Goal: Information Seeking & Learning: Learn about a topic

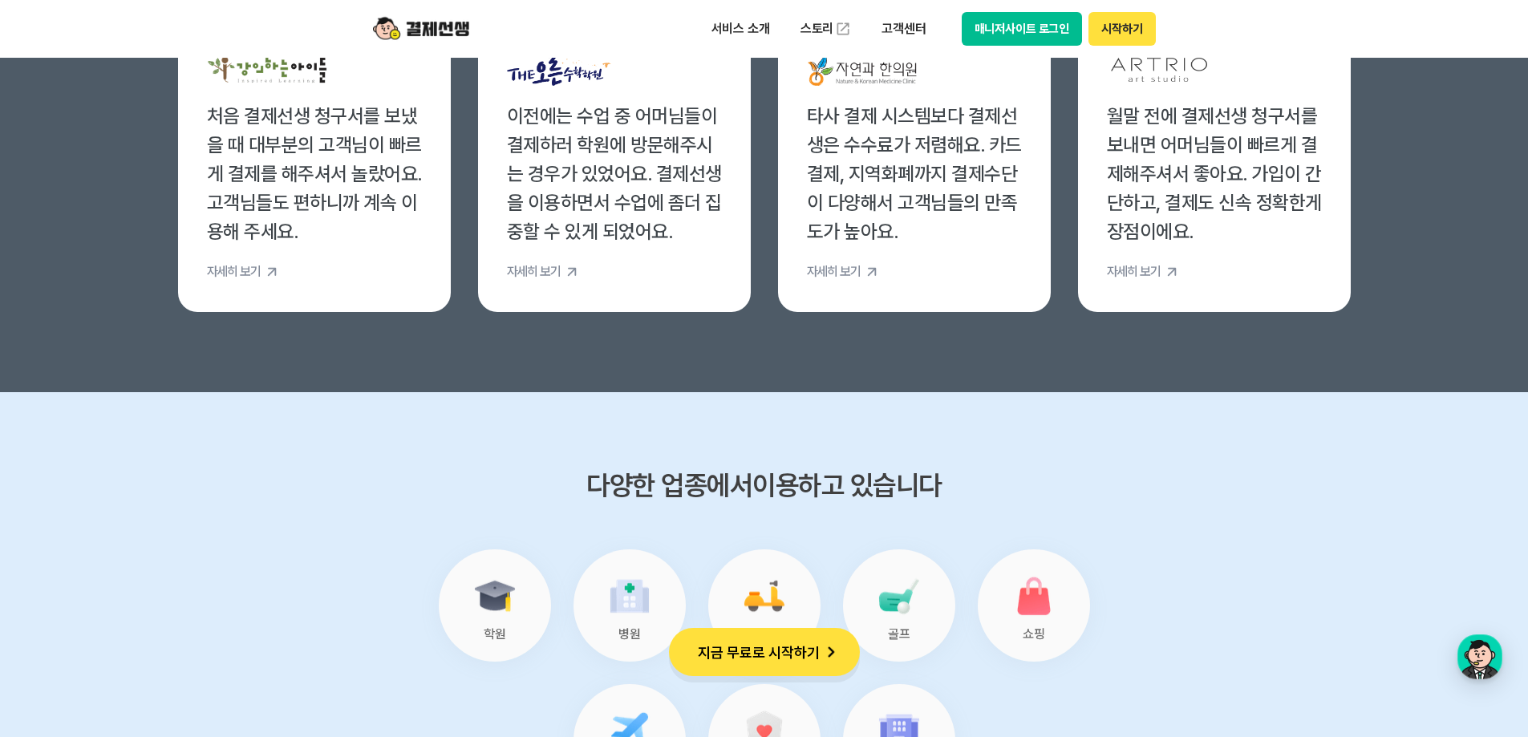
scroll to position [6657, 0]
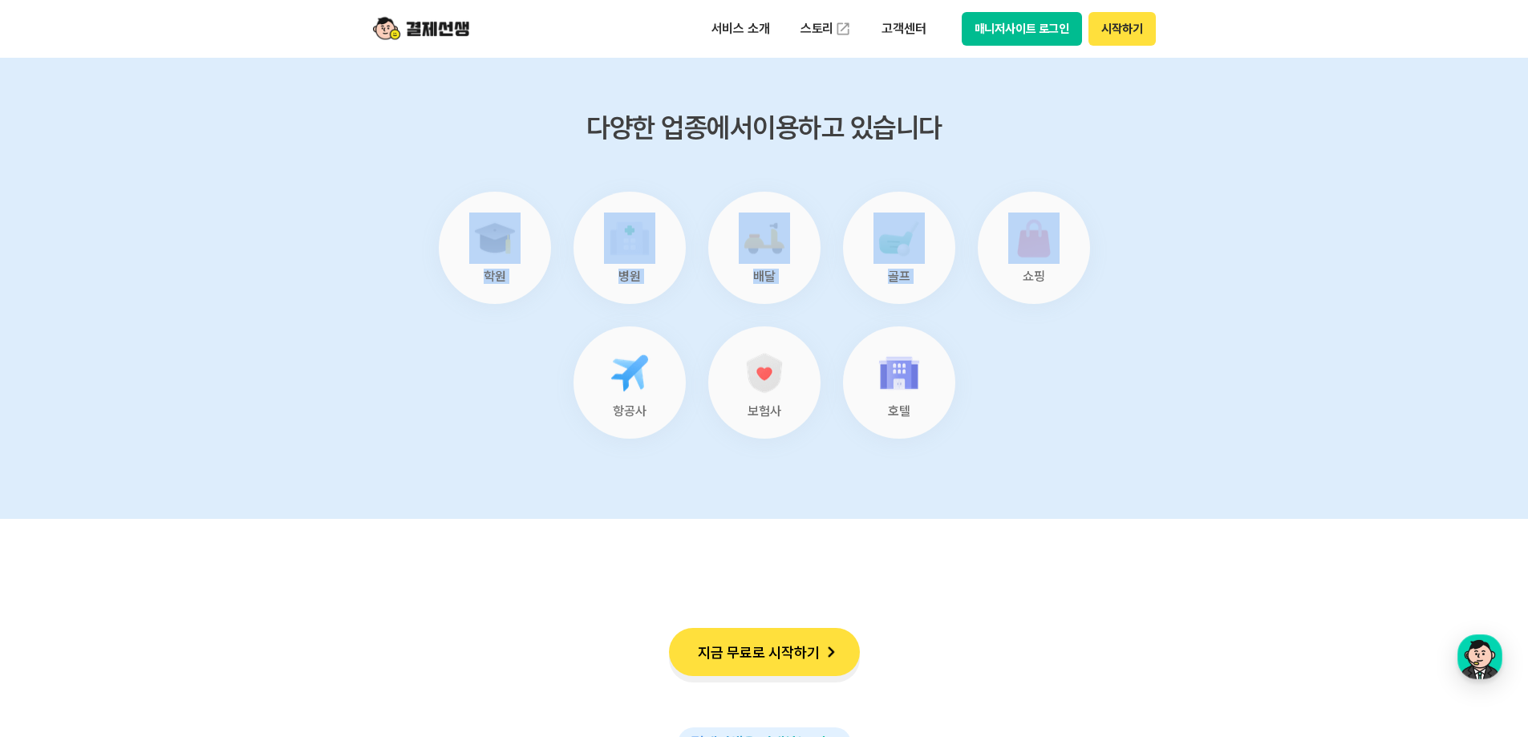
drag, startPoint x: 398, startPoint y: 160, endPoint x: 1220, endPoint y: 368, distance: 848.0
click at [1220, 368] on section "다양한 업종에서 이용하고 있습니다 학원 병원 배달 골프 쇼핑 항공사 보험사 호텔" at bounding box center [764, 276] width 1528 height 484
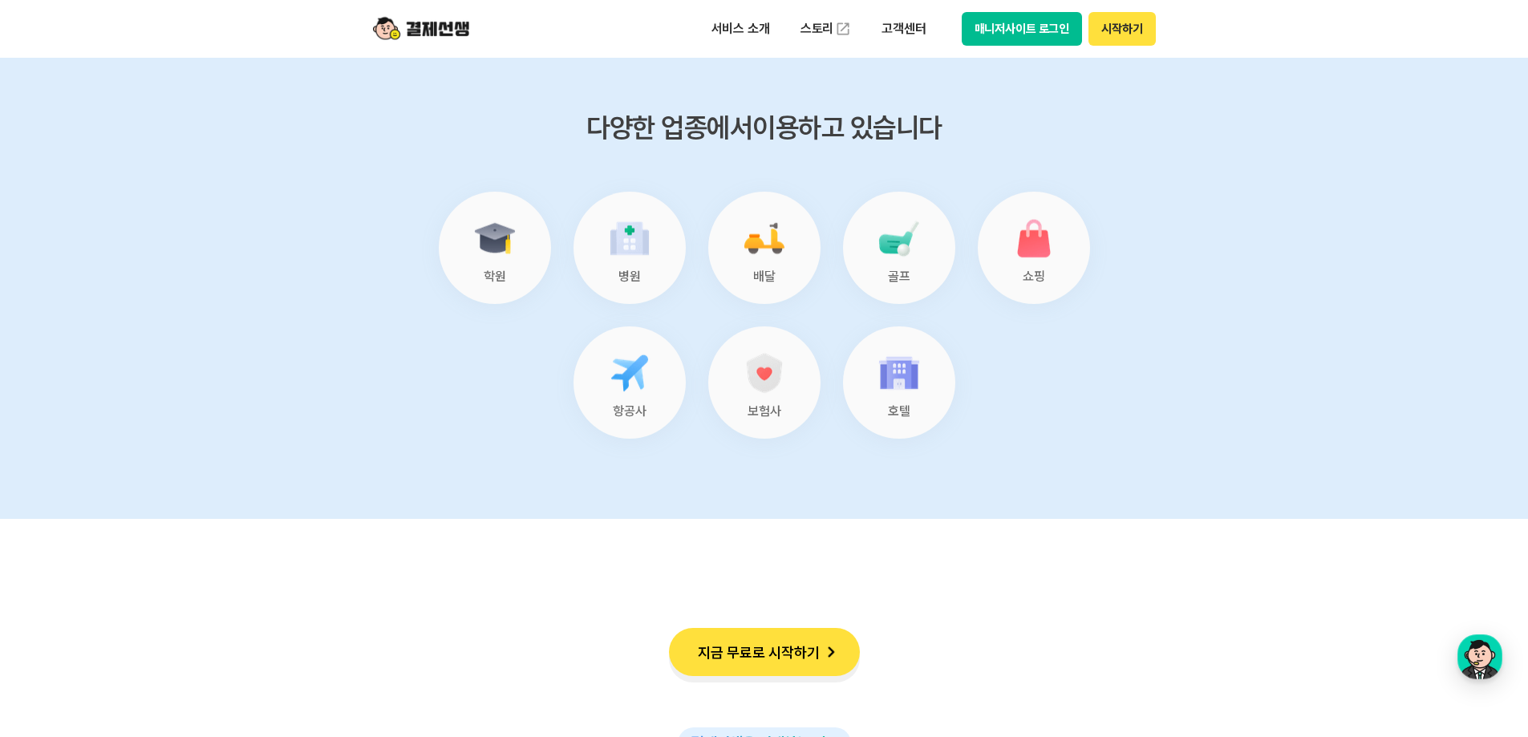
click at [1152, 393] on div "다양한 업종에서 이용하고 있습니다 학원 병원 배달 골프 쇼핑 항공사 보험사 호텔" at bounding box center [764, 277] width 786 height 324
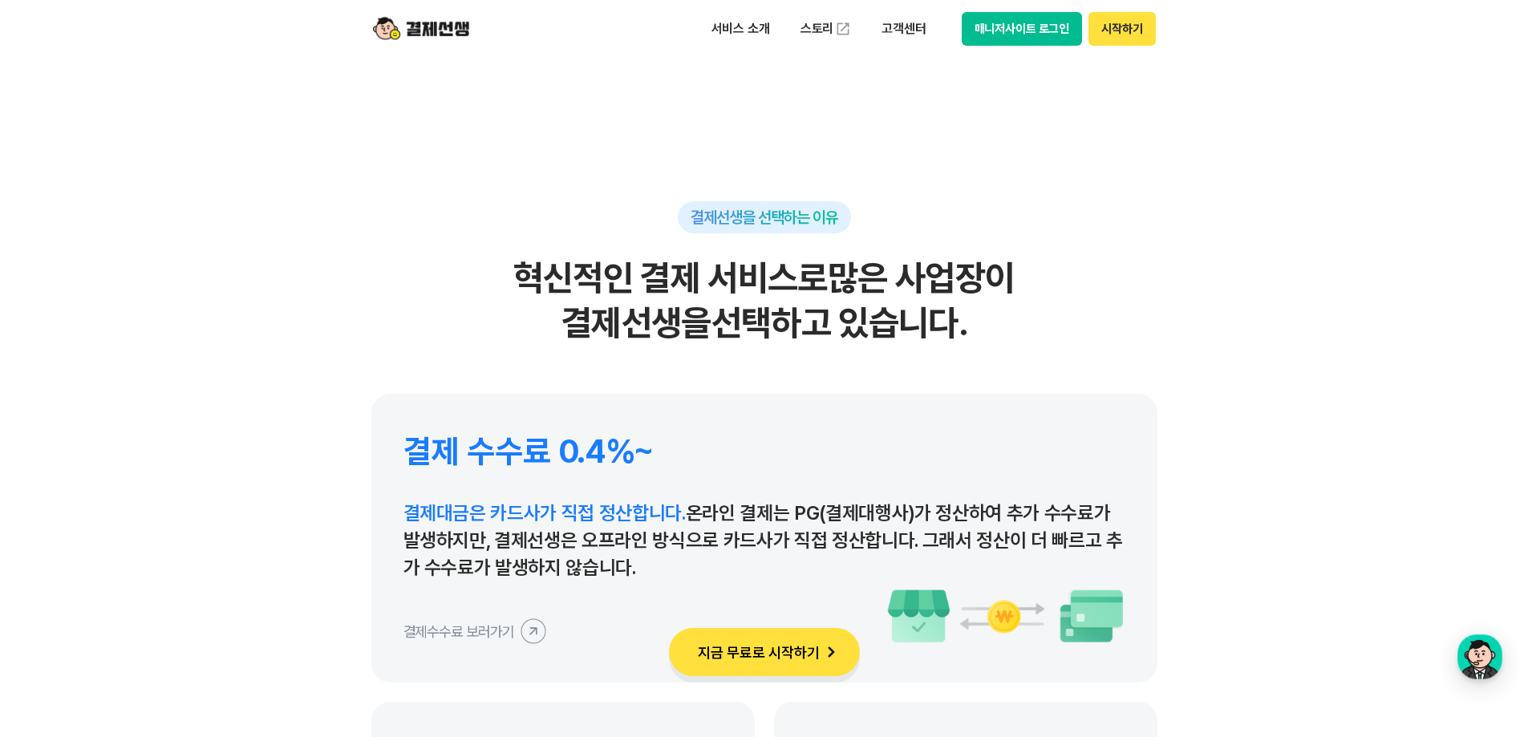
scroll to position [7219, 0]
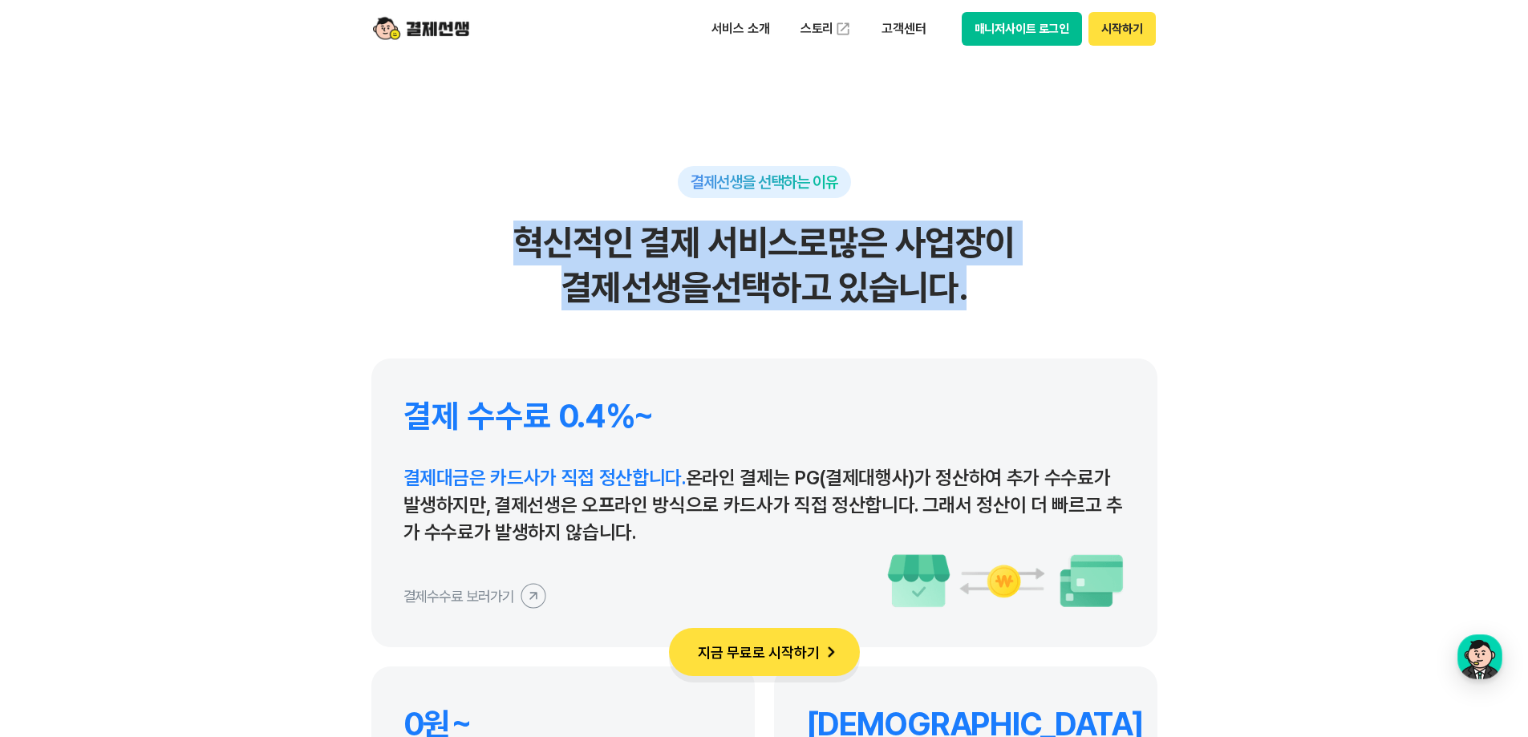
drag, startPoint x: 447, startPoint y: 229, endPoint x: 1045, endPoint y: 287, distance: 601.1
click at [1045, 287] on h2 "혁신적인 결제 서비스로 많은 사업장이 결제선생을 선택하고 있습니다." at bounding box center [764, 266] width 786 height 90
click at [1045, 288] on h2 "혁신적인 결제 서비스로 많은 사업장이 결제선생을 선택하고 있습니다." at bounding box center [764, 266] width 786 height 90
drag, startPoint x: 1135, startPoint y: 303, endPoint x: 448, endPoint y: 236, distance: 690.7
click at [448, 236] on h2 "혁신적인 결제 서비스로 많은 사업장이 결제선생을 선택하고 있습니다." at bounding box center [764, 266] width 786 height 90
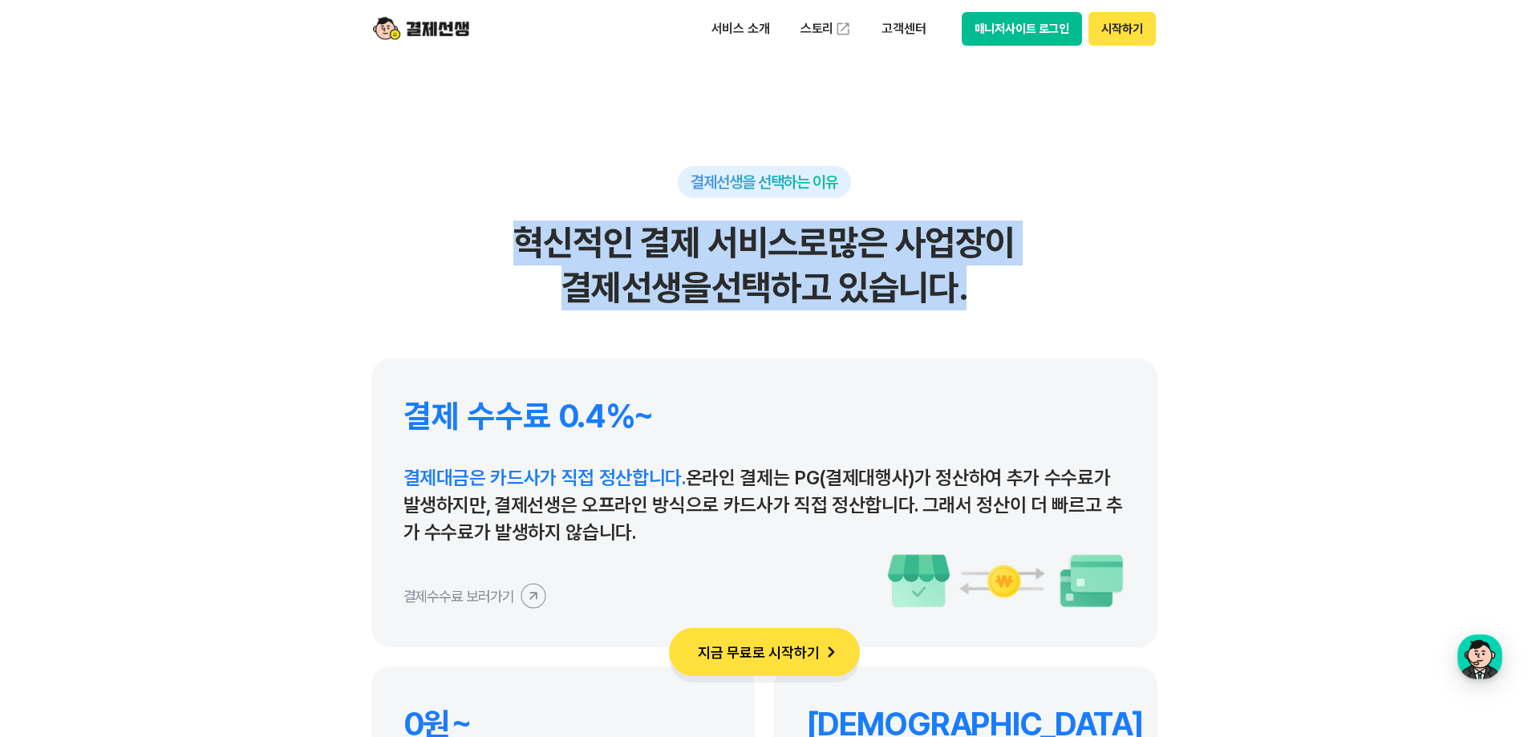
drag, startPoint x: 448, startPoint y: 236, endPoint x: 430, endPoint y: 235, distance: 17.7
click at [448, 236] on h2 "혁신적인 결제 서비스로 많은 사업장이 결제선생을 선택하고 있습니다." at bounding box center [764, 266] width 786 height 90
drag, startPoint x: 403, startPoint y: 231, endPoint x: 1110, endPoint y: 307, distance: 710.7
click at [1110, 307] on h2 "혁신적인 결제 서비스로 많은 사업장이 결제선생을 선택하고 있습니다." at bounding box center [764, 266] width 786 height 90
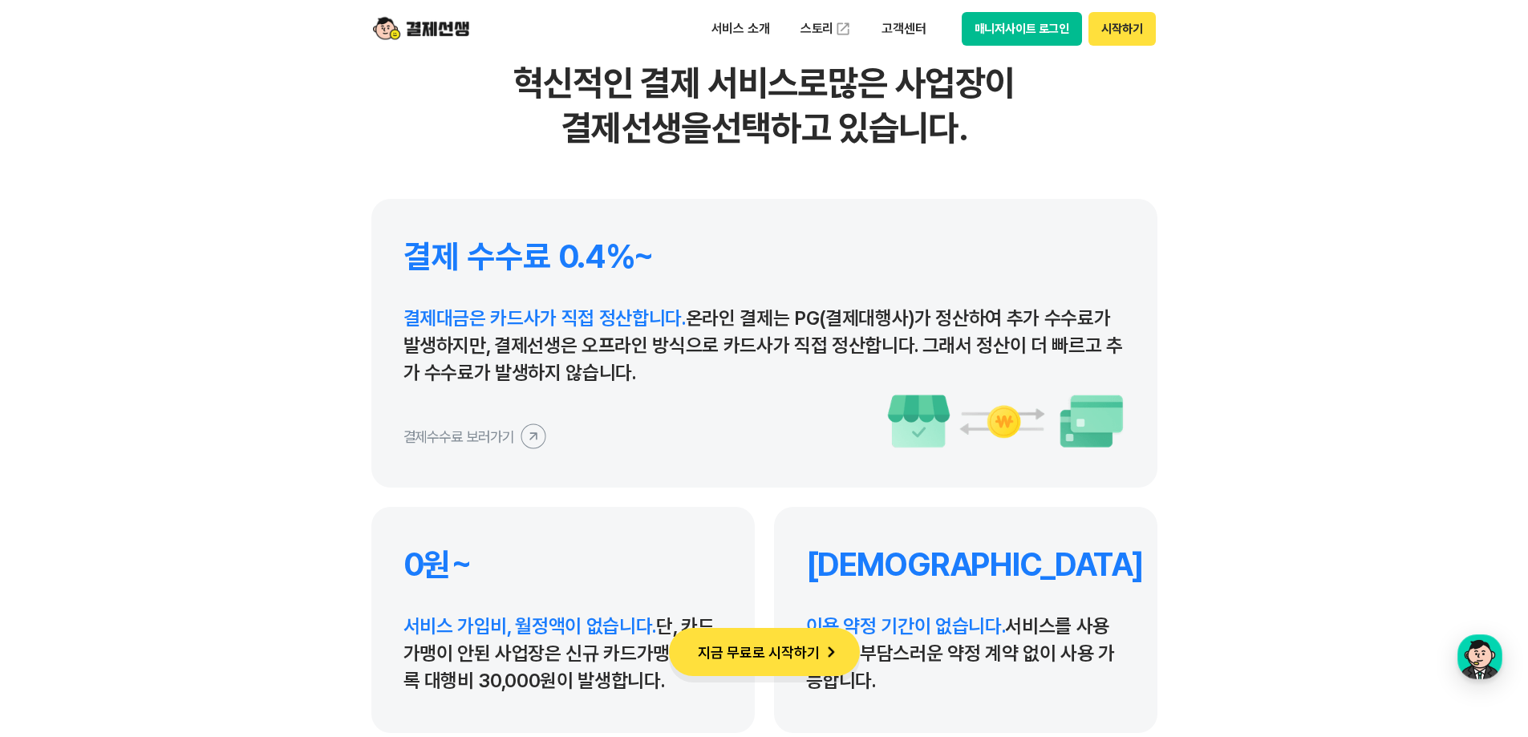
scroll to position [7379, 0]
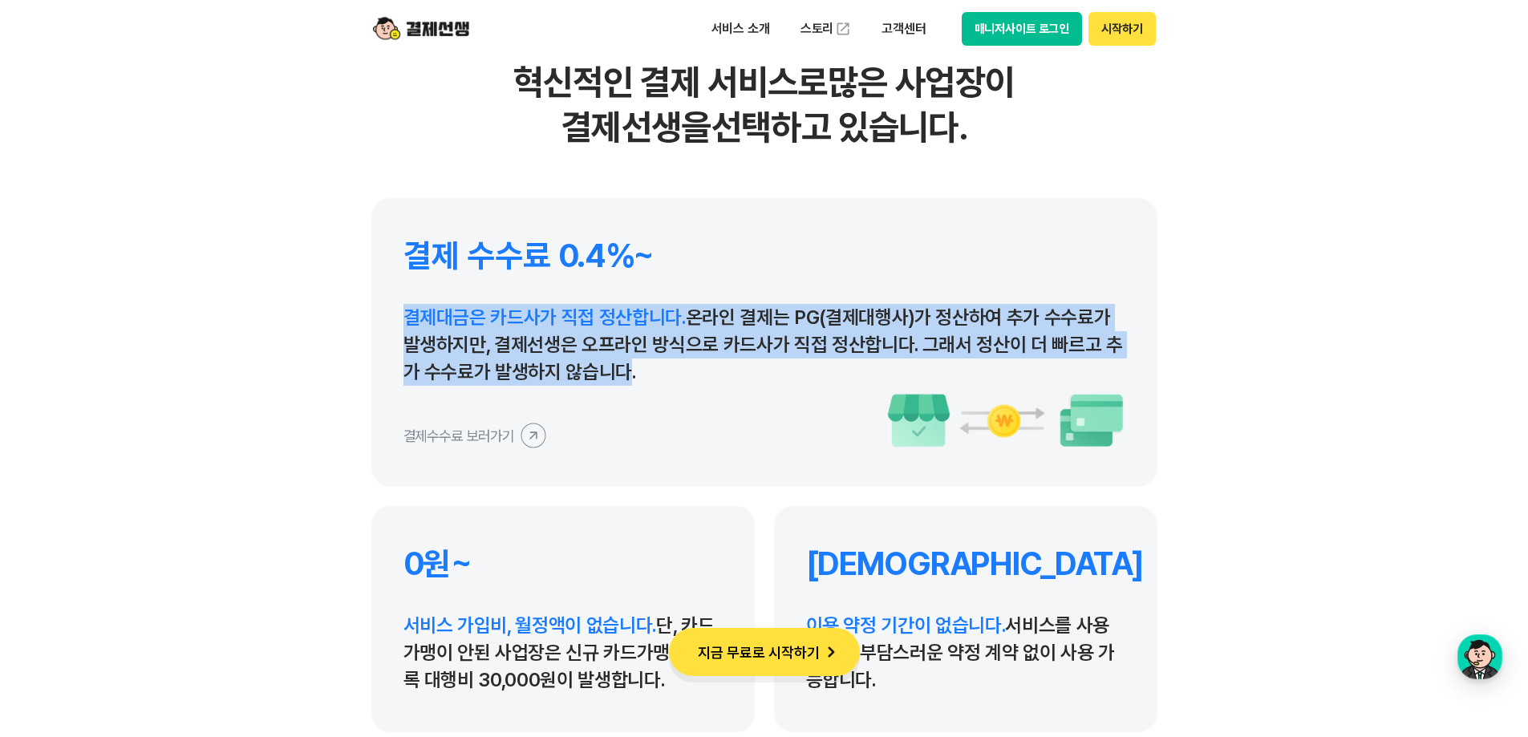
drag, startPoint x: 402, startPoint y: 310, endPoint x: 615, endPoint y: 366, distance: 220.4
click at [615, 366] on div "결제 수수료 0.4%~ 결제대금은 카드사가 직접 정산합니다. 온라인 결제는 PG(결제대행사)가 정산하여 추가 수수료가 발생하지만, 결제선생은 …" at bounding box center [764, 342] width 786 height 289
click at [615, 366] on p "결제대금은 카드사가 직접 정산합니다. 온라인 결제는 PG(결제대행사)가 정산하여 추가 수수료가 발생하지만, 결제선생은 오프라인 방식으로 카드사…" at bounding box center [764, 345] width 722 height 82
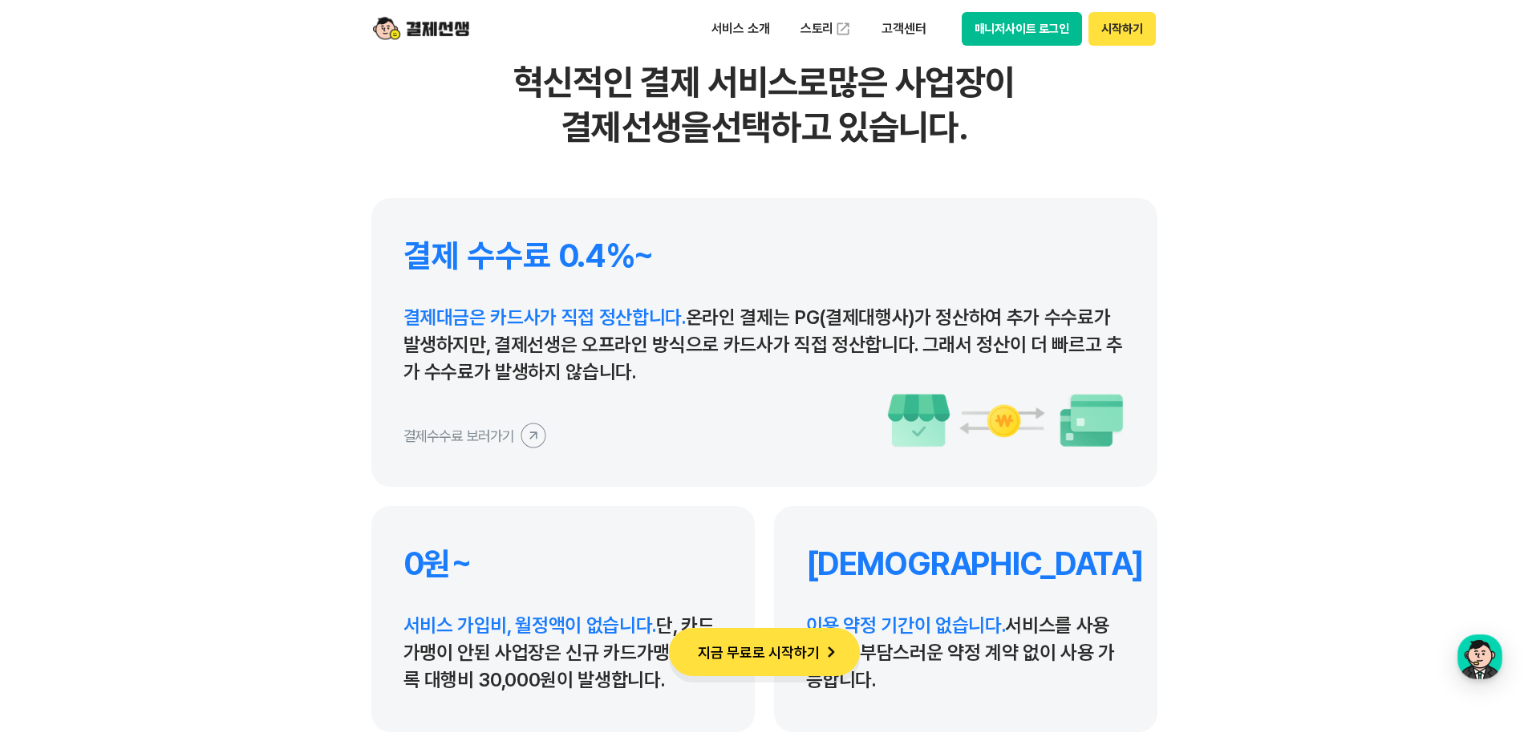
click at [529, 438] on icon at bounding box center [533, 435] width 36 height 36
click at [385, 167] on div "결제선생을 선택하는 이유 혁신적인 결제 서비스로 많은 사업장이 결제선생을 선택하고 있습니다. 결제 수수료 0.4%~ 결제대금은 카드사가 직접 …" at bounding box center [764, 369] width 786 height 727
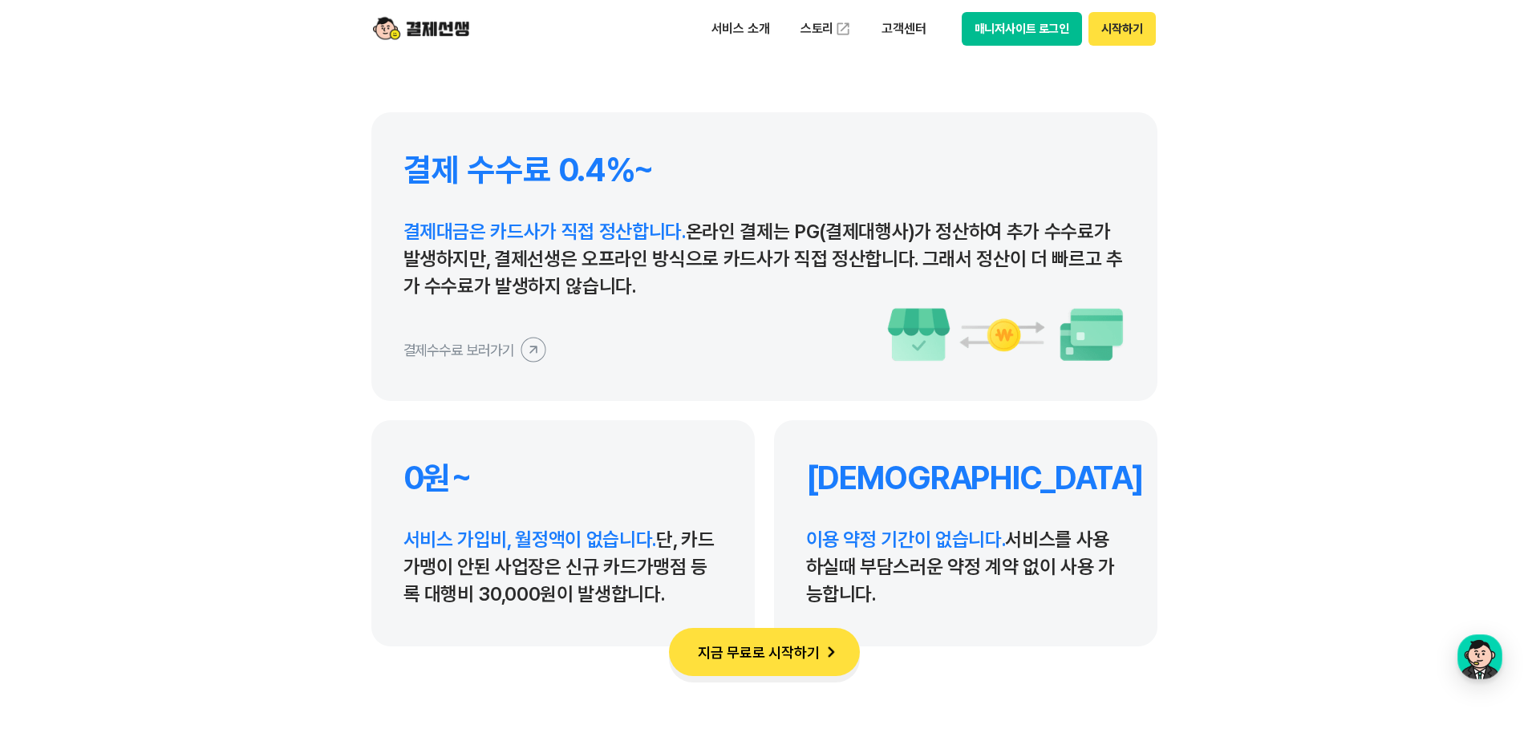
drag, startPoint x: 330, startPoint y: 478, endPoint x: 330, endPoint y: 441, distance: 36.9
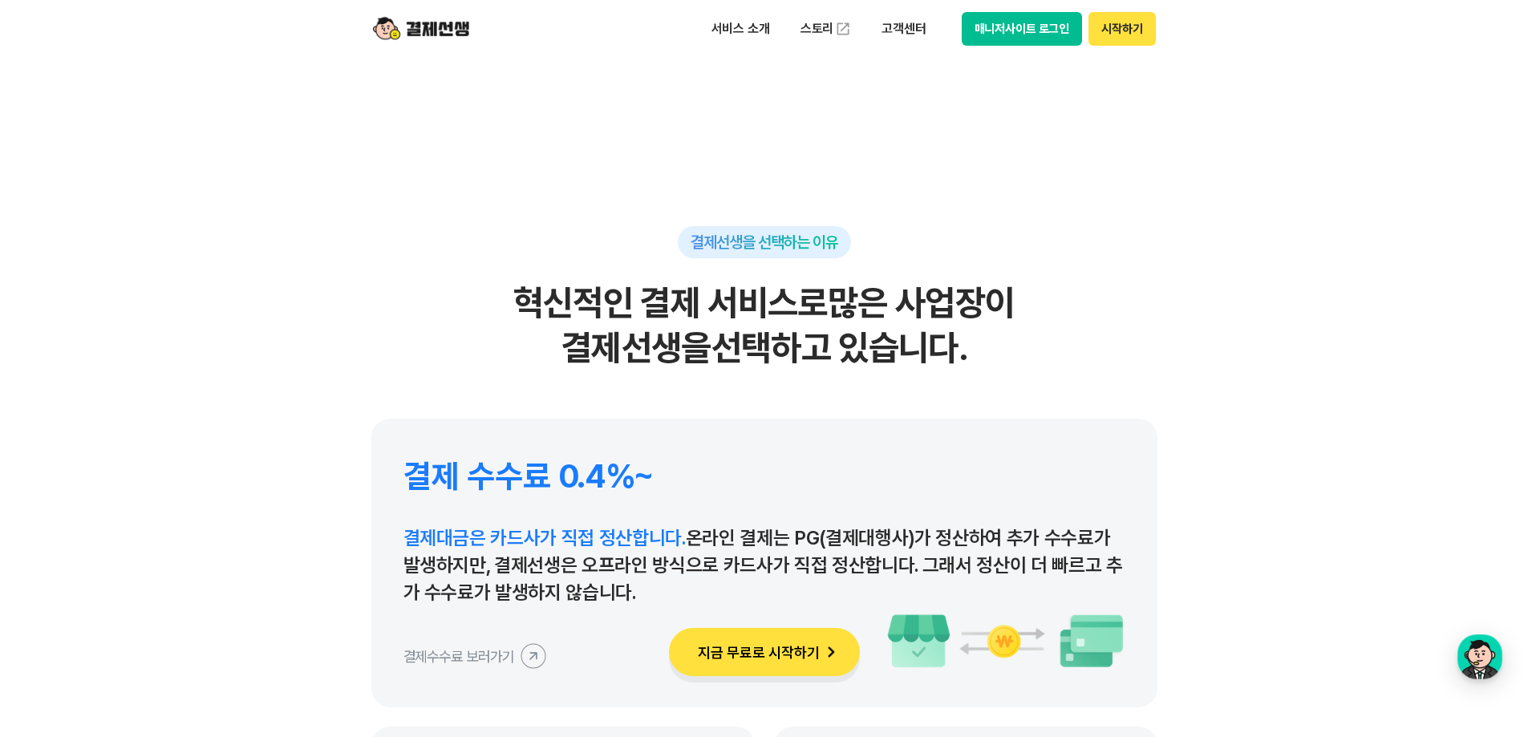
drag, startPoint x: 316, startPoint y: 300, endPoint x: 327, endPoint y: 368, distance: 69.1
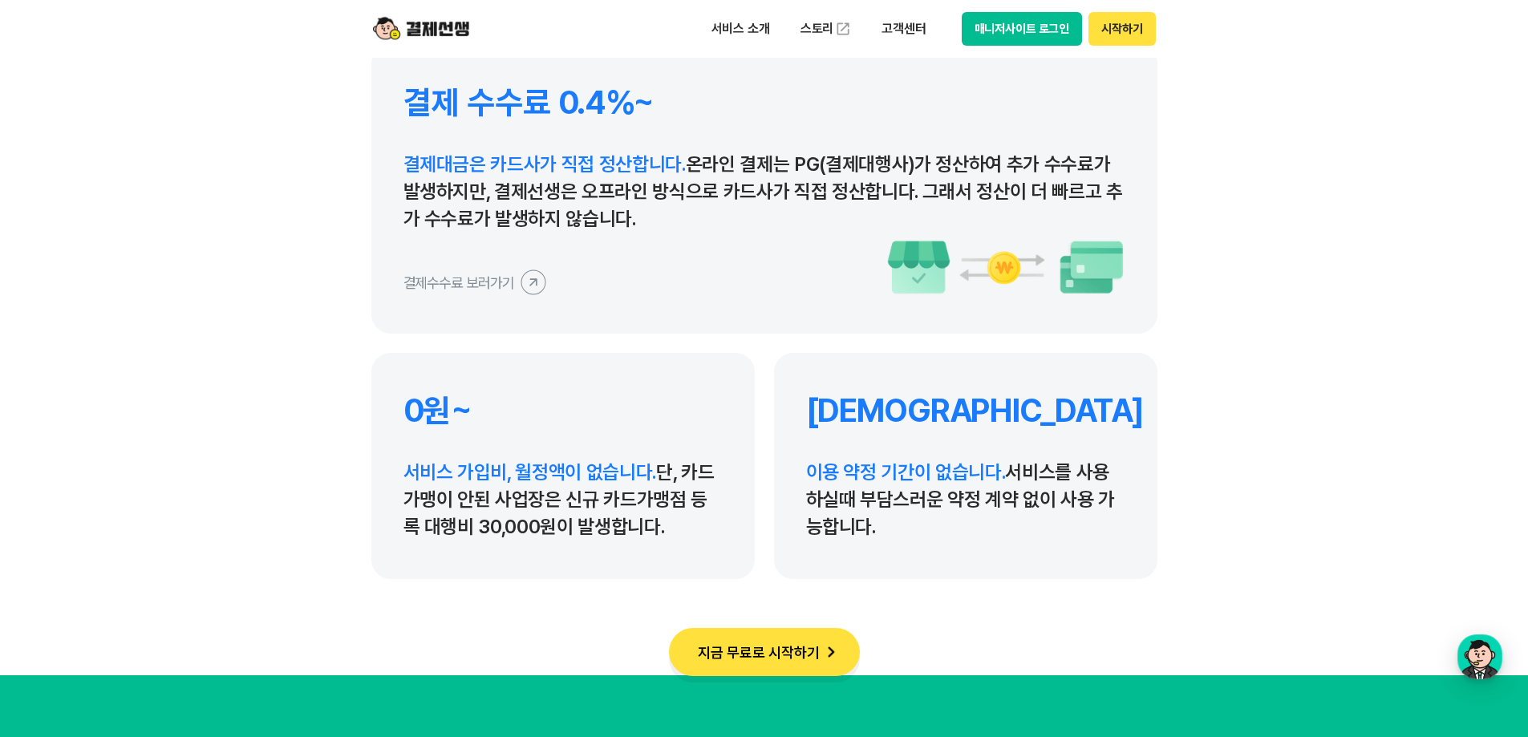
drag, startPoint x: 327, startPoint y: 383, endPoint x: 318, endPoint y: 362, distance: 22.6
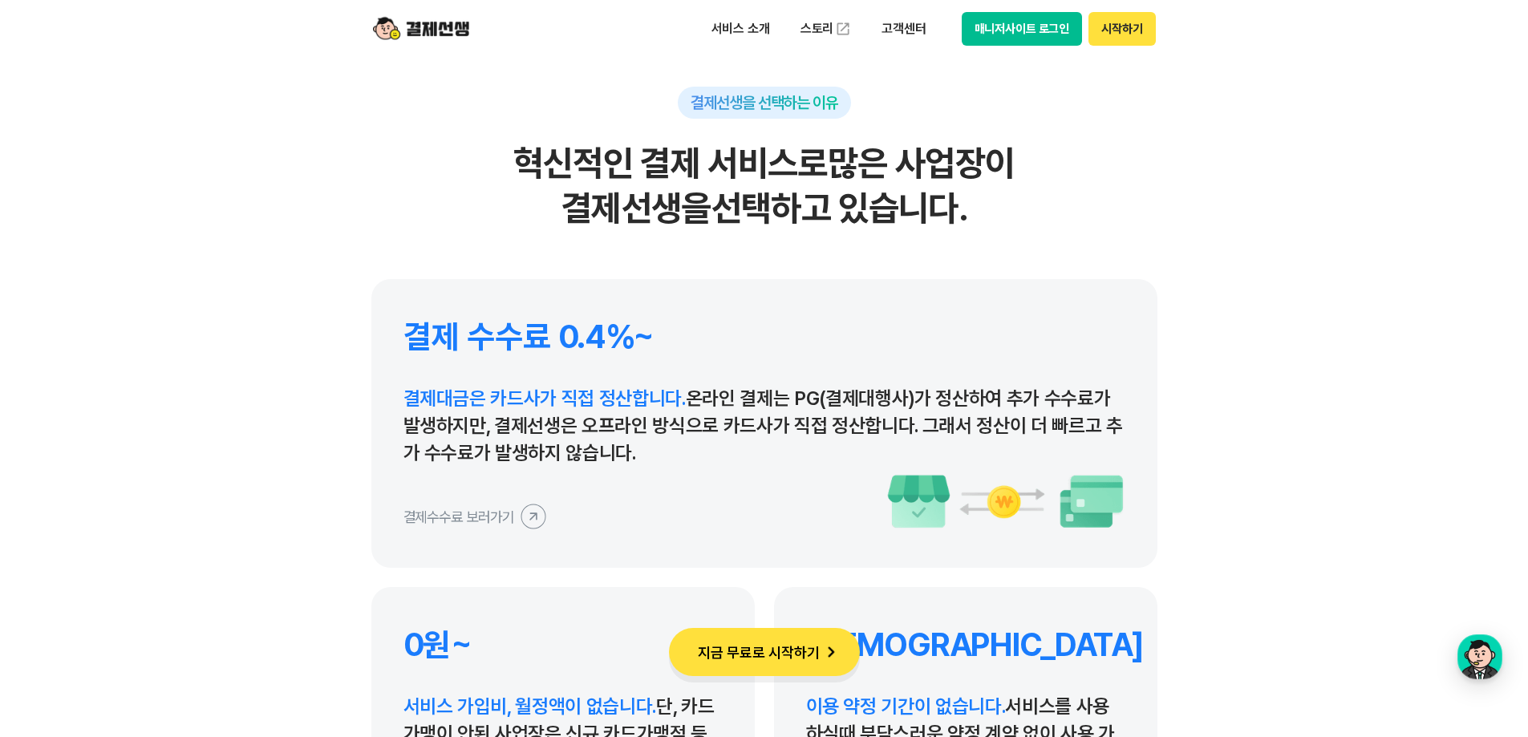
scroll to position [7292, 0]
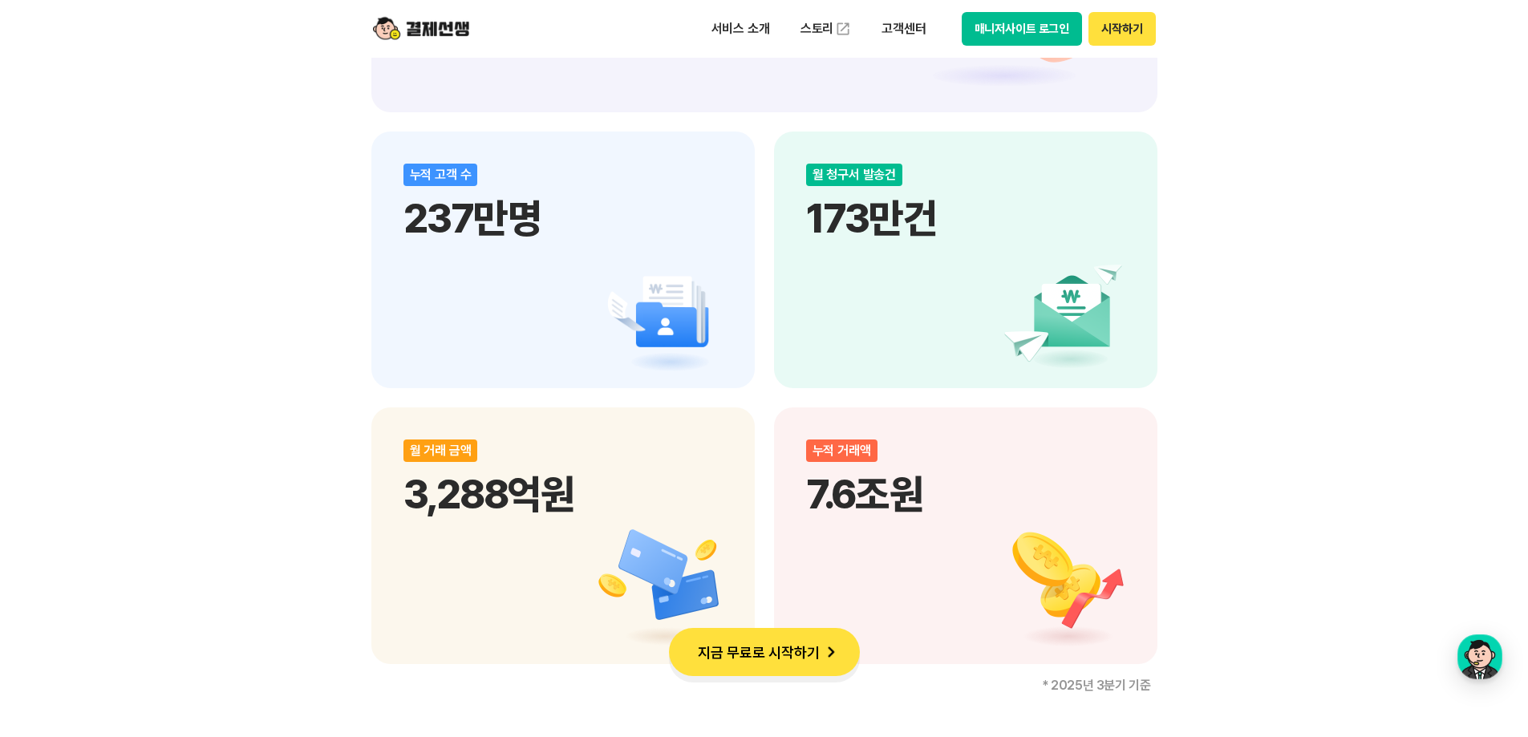
drag, startPoint x: 298, startPoint y: 477, endPoint x: 334, endPoint y: 295, distance: 185.6
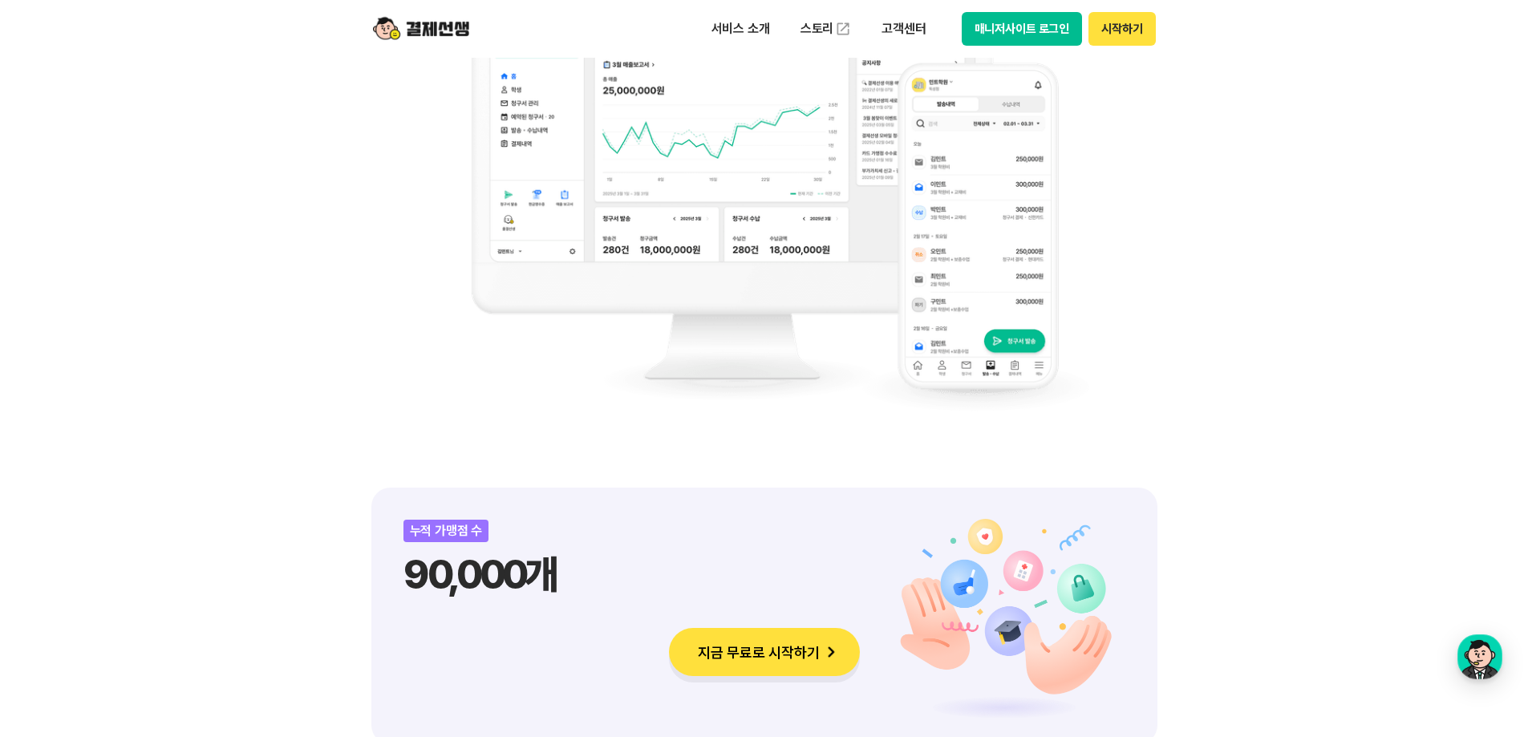
drag, startPoint x: 306, startPoint y: 408, endPoint x: 303, endPoint y: 366, distance: 42.6
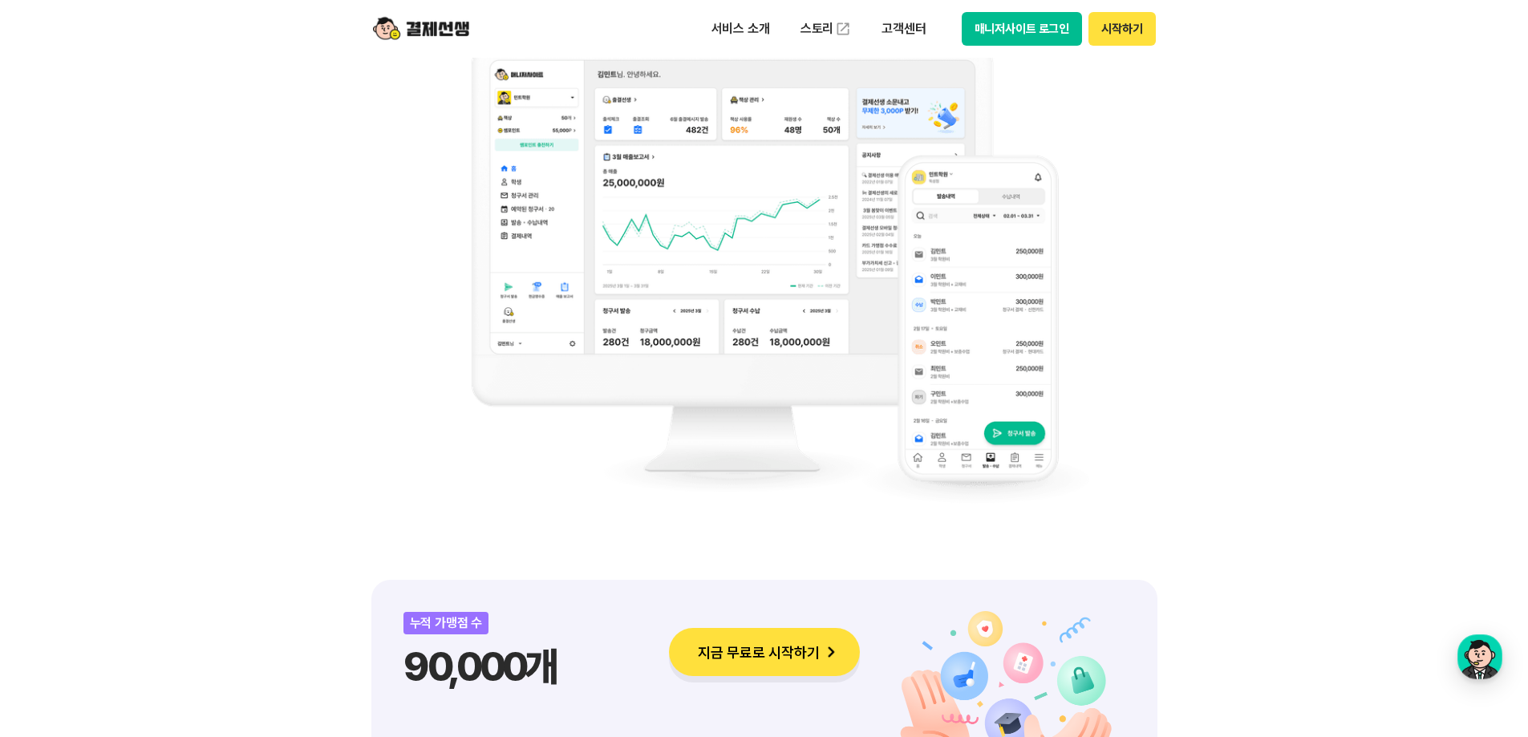
drag, startPoint x: 303, startPoint y: 366, endPoint x: 322, endPoint y: 322, distance: 47.1
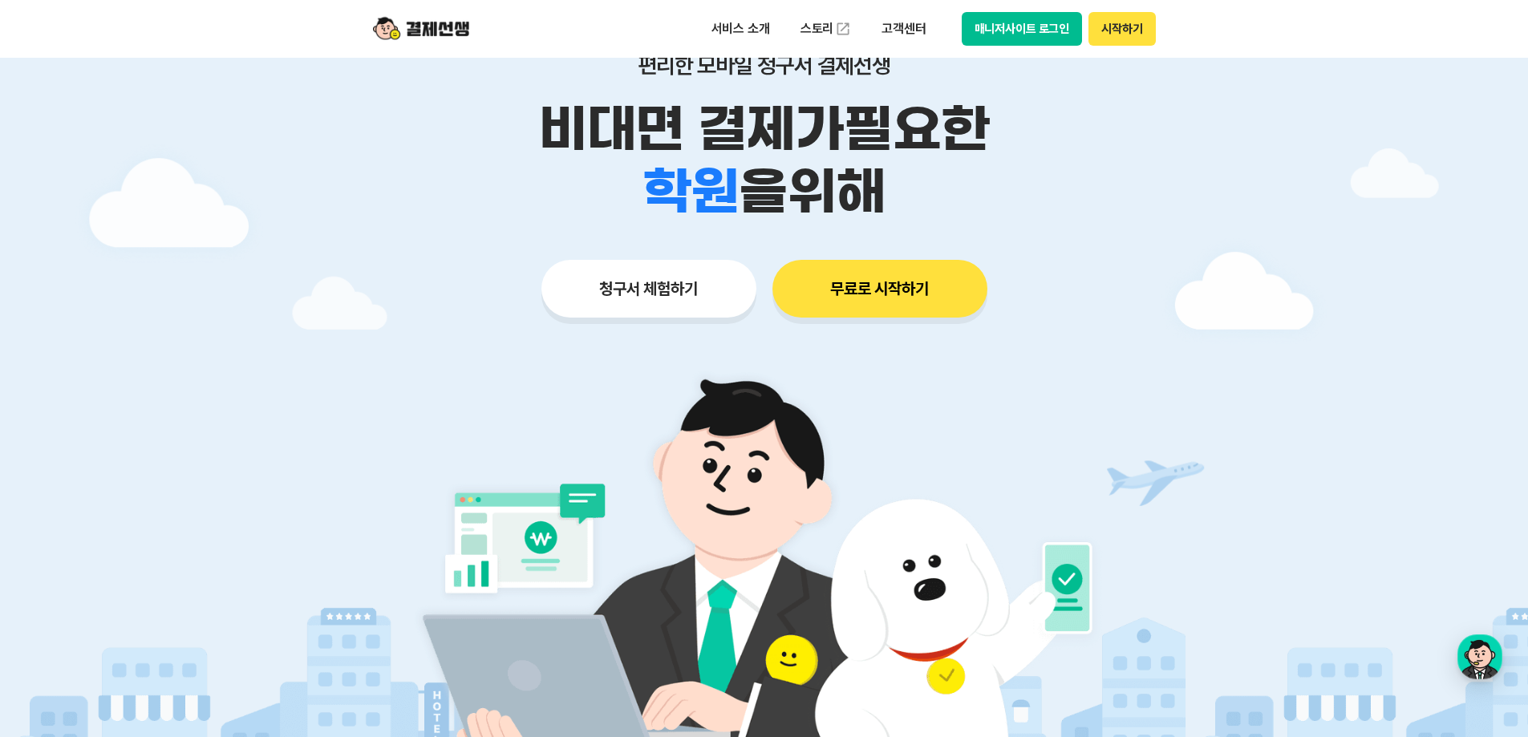
scroll to position [0, 0]
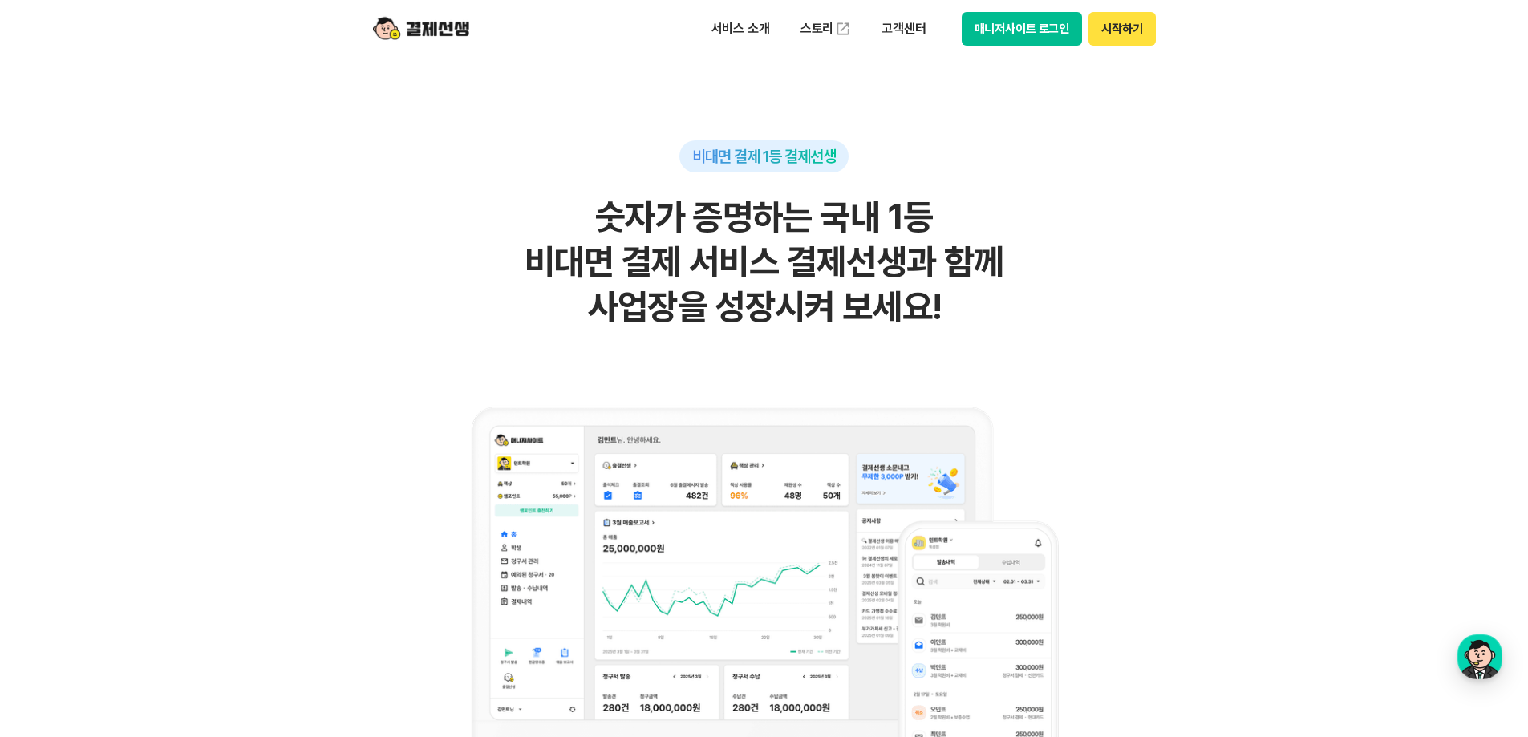
drag, startPoint x: 354, startPoint y: 348, endPoint x: 363, endPoint y: 446, distance: 98.3
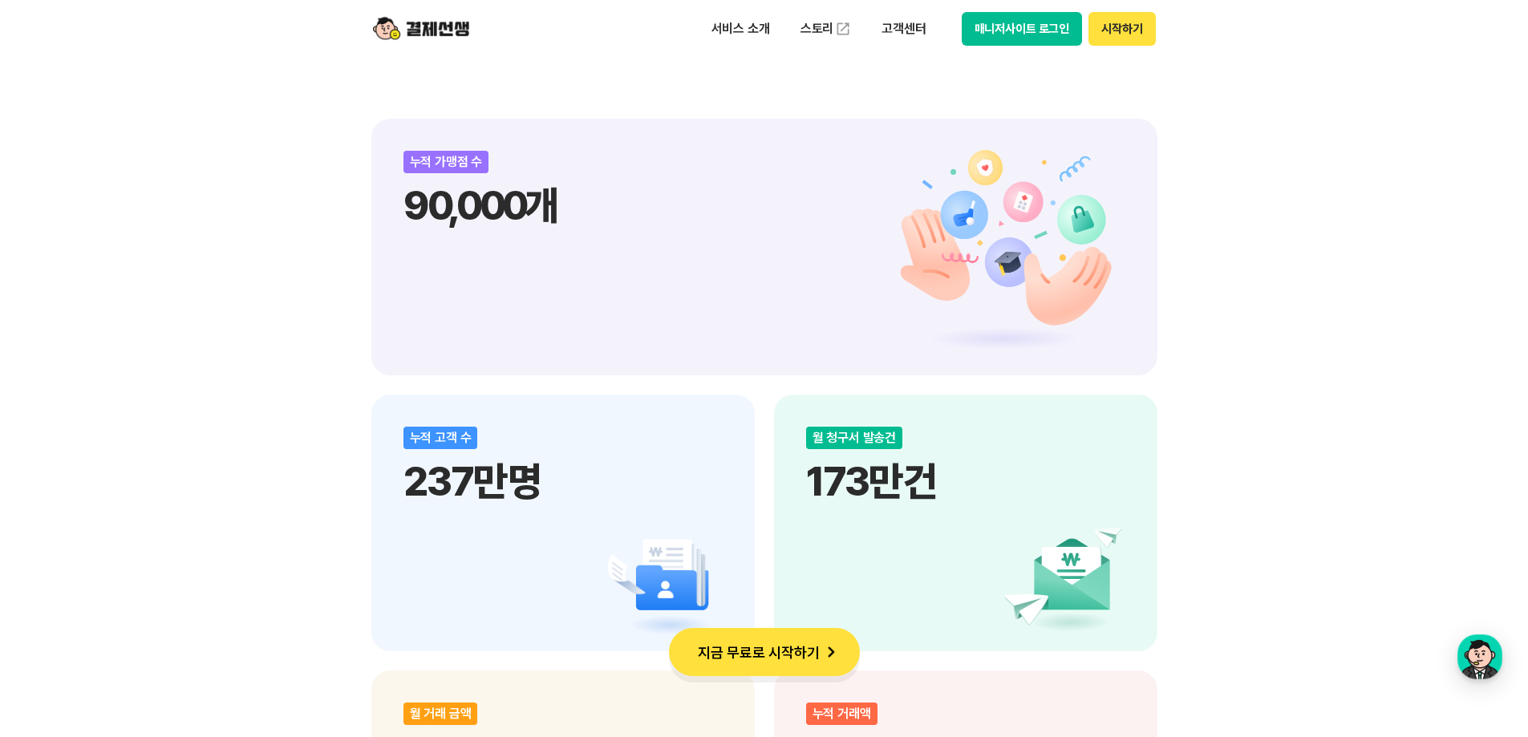
drag, startPoint x: 341, startPoint y: 226, endPoint x: 347, endPoint y: 403, distance: 176.6
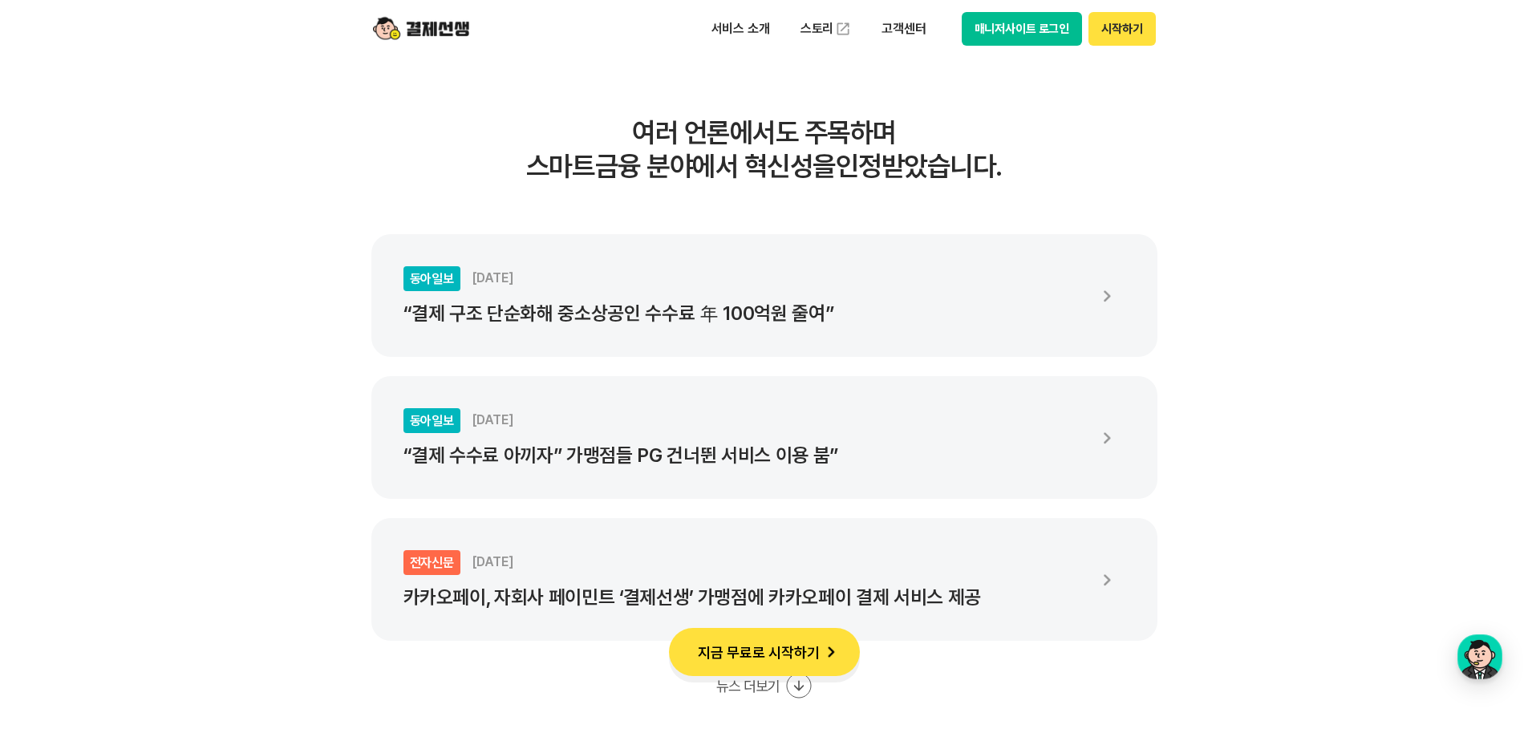
drag, startPoint x: 315, startPoint y: 275, endPoint x: 326, endPoint y: 352, distance: 77.7
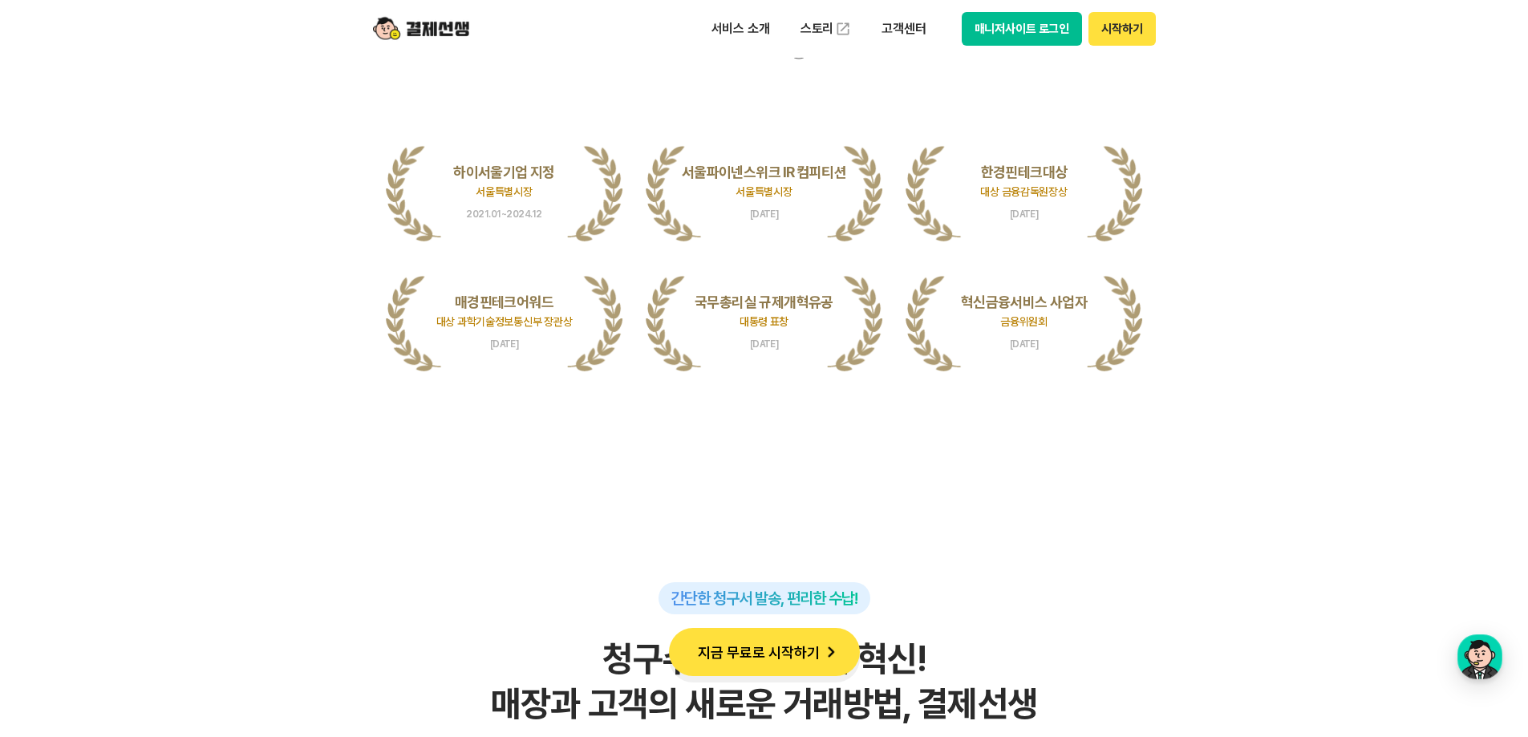
drag, startPoint x: 289, startPoint y: 209, endPoint x: 302, endPoint y: 351, distance: 142.5
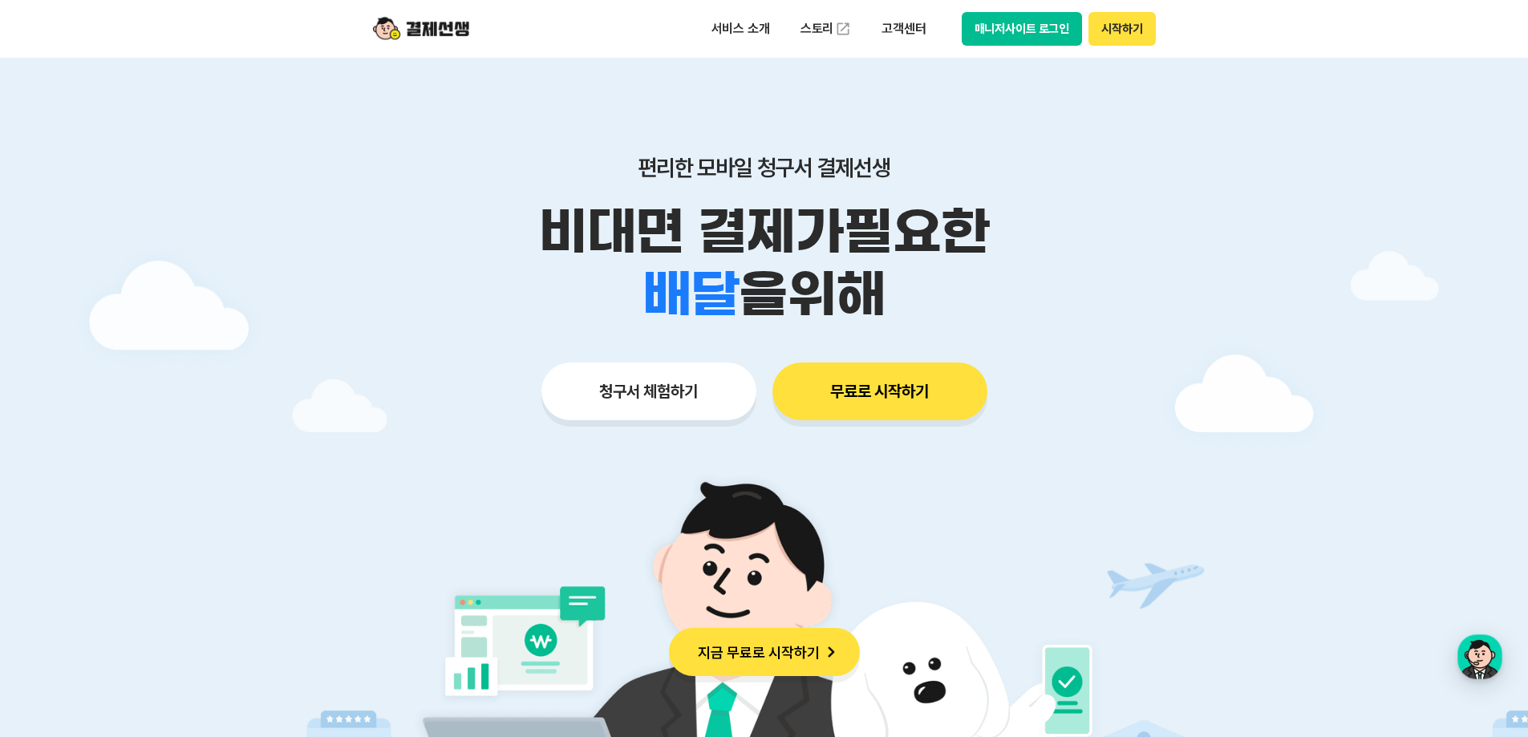
drag, startPoint x: 253, startPoint y: 543, endPoint x: 302, endPoint y: 185, distance: 361.0
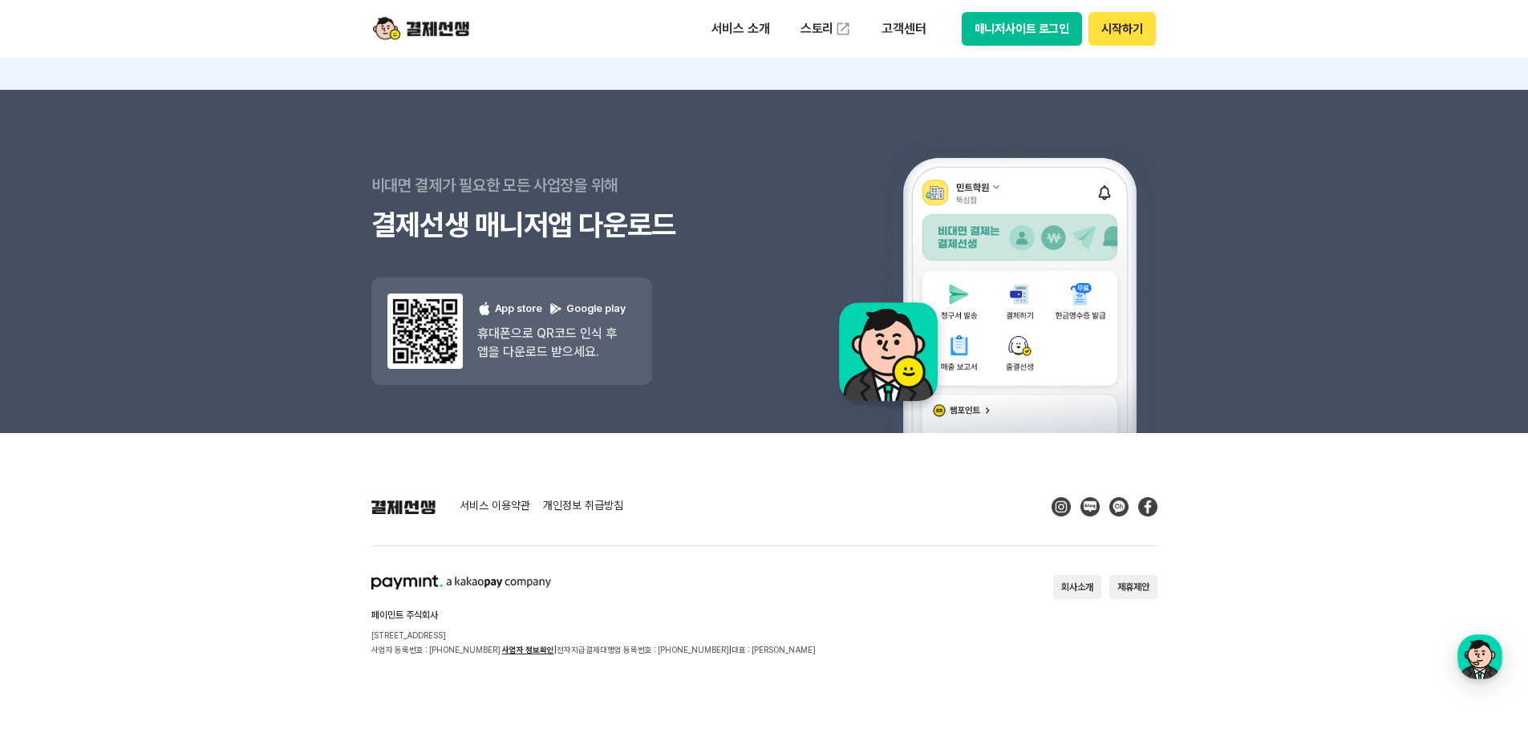
drag, startPoint x: 315, startPoint y: 361, endPoint x: 282, endPoint y: 667, distance: 308.2
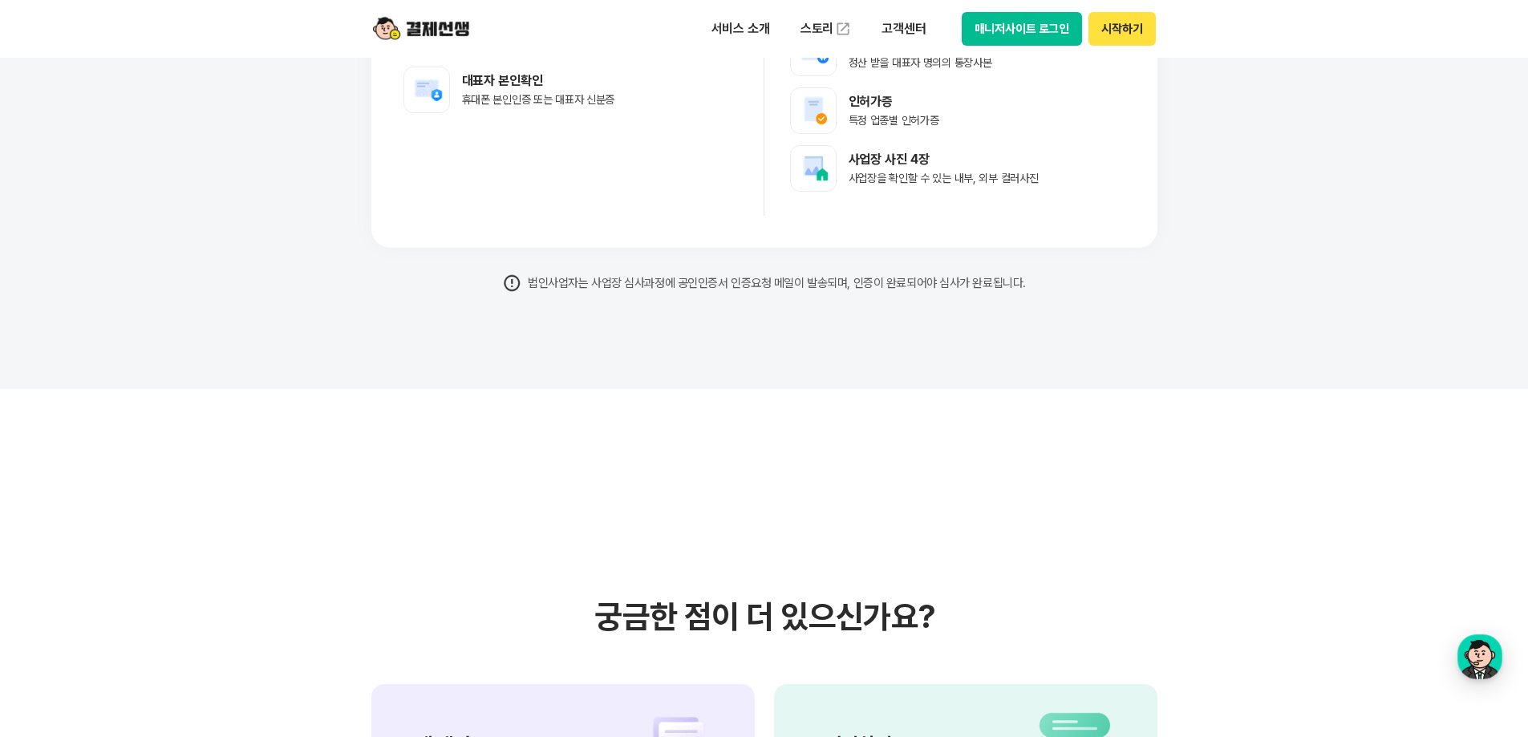
scroll to position [6608, 0]
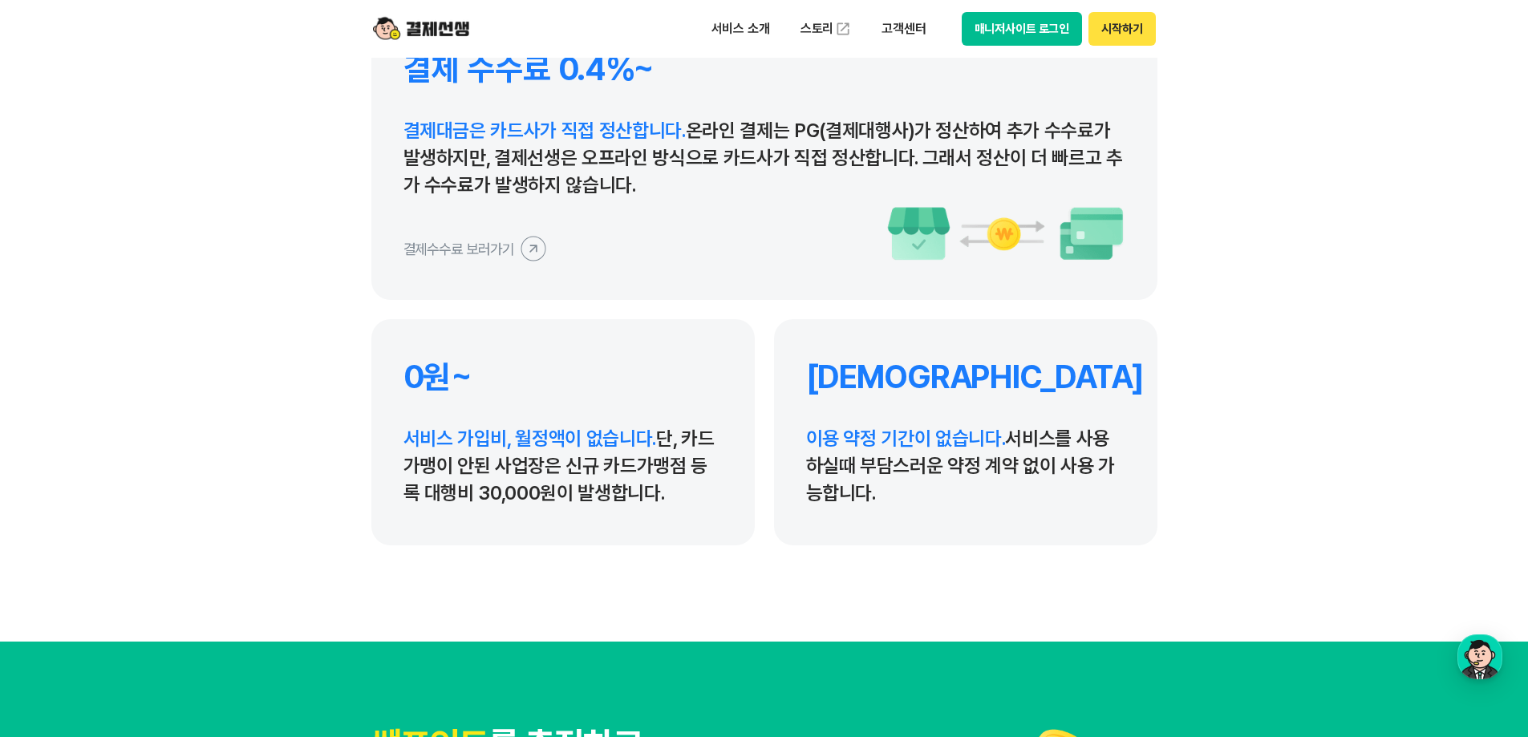
drag, startPoint x: 364, startPoint y: 558, endPoint x: 269, endPoint y: 3, distance: 563.2
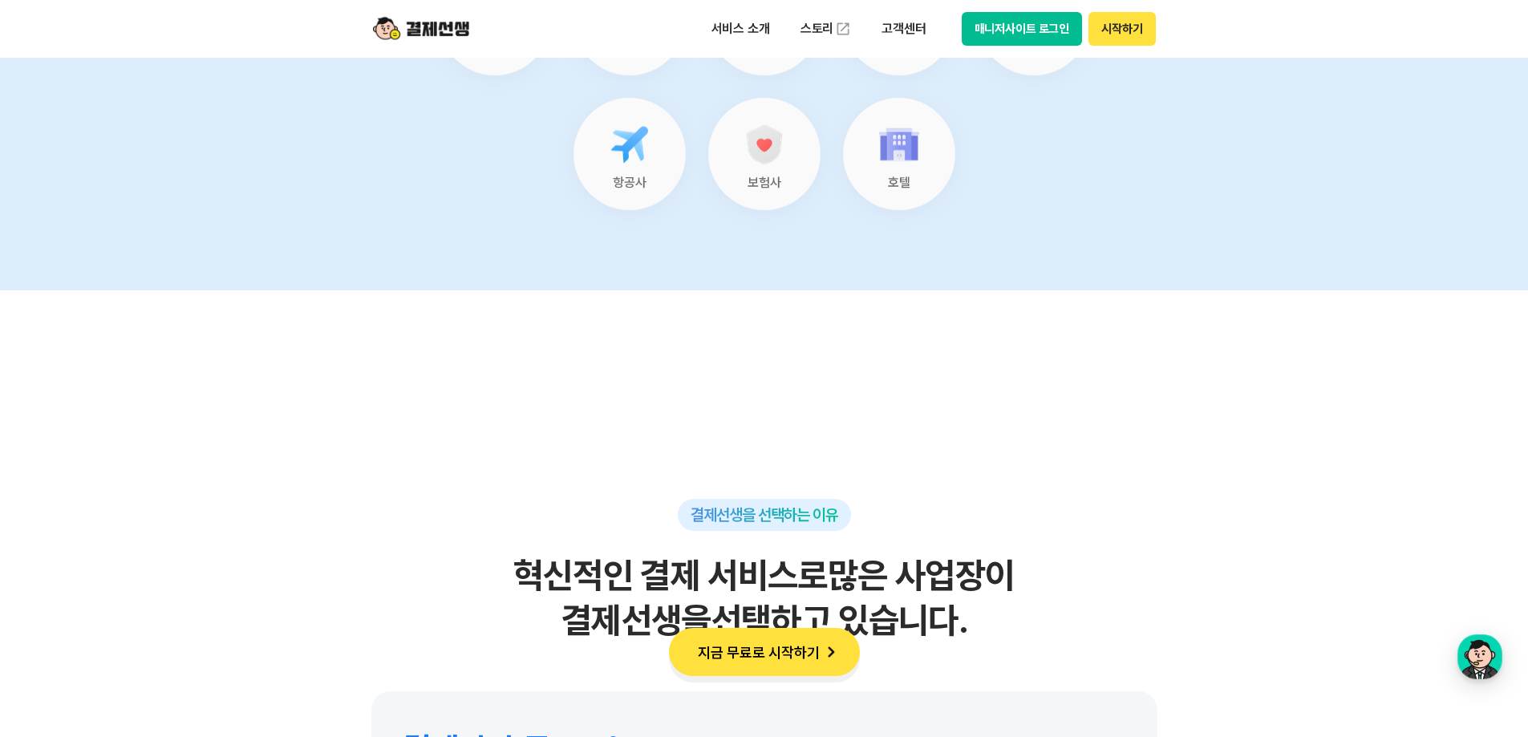
scroll to position [7169, 0]
